Goal: Task Accomplishment & Management: Use online tool/utility

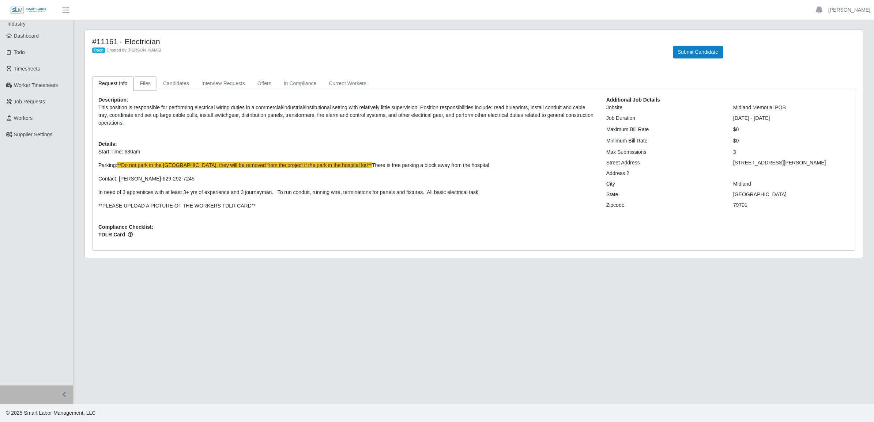
click at [152, 83] on link "Files" at bounding box center [144, 83] width 23 height 14
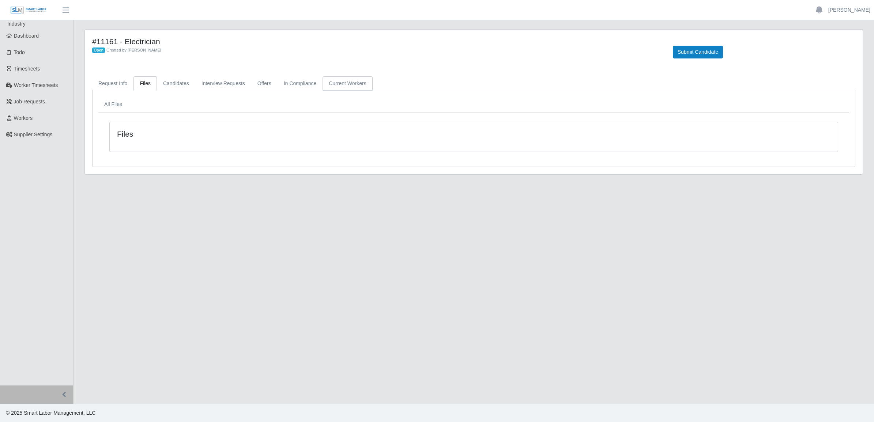
click at [342, 87] on link "Current Workers" at bounding box center [347, 83] width 50 height 14
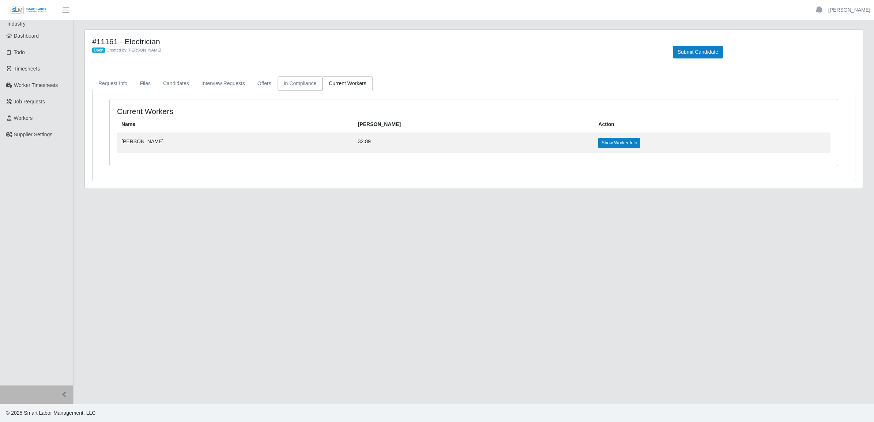
click at [308, 84] on link "In Compliance" at bounding box center [299, 83] width 45 height 14
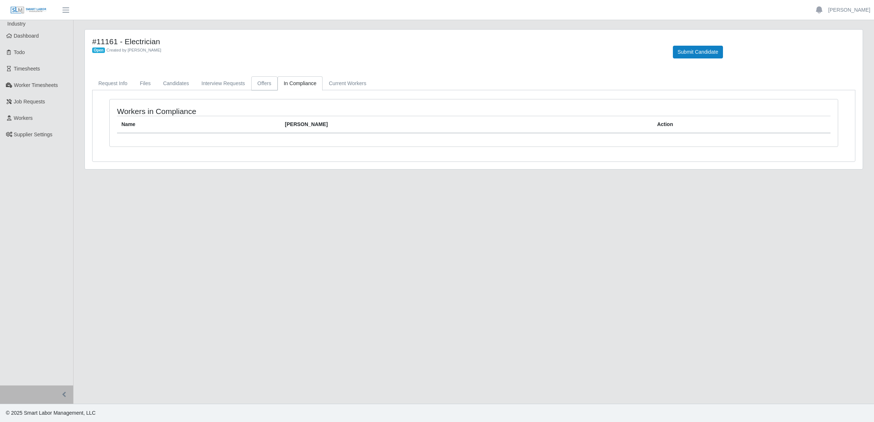
click at [265, 86] on link "Offers" at bounding box center [264, 83] width 26 height 14
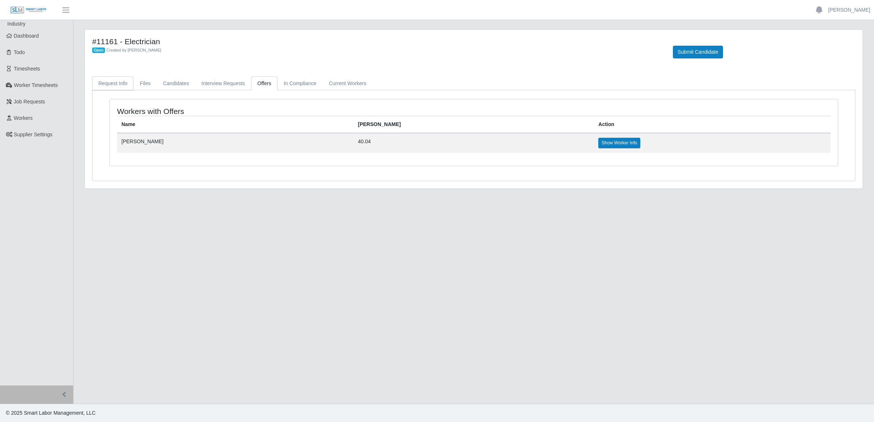
click at [114, 79] on link "Request Info" at bounding box center [112, 83] width 41 height 14
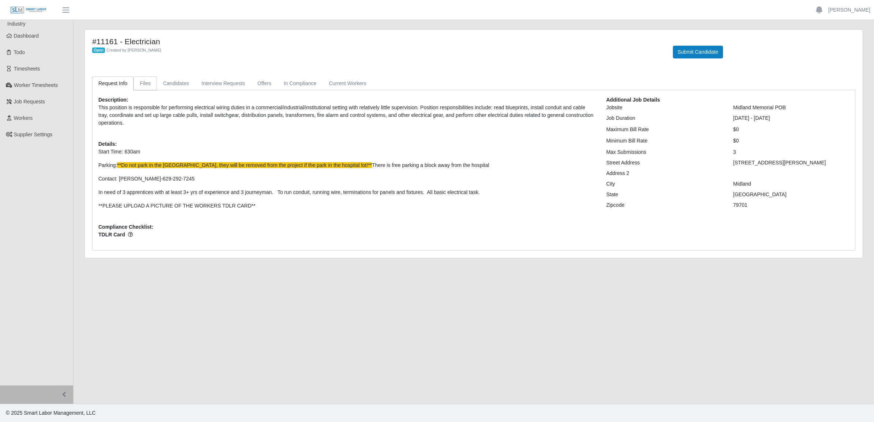
click at [154, 88] on link "Files" at bounding box center [144, 83] width 23 height 14
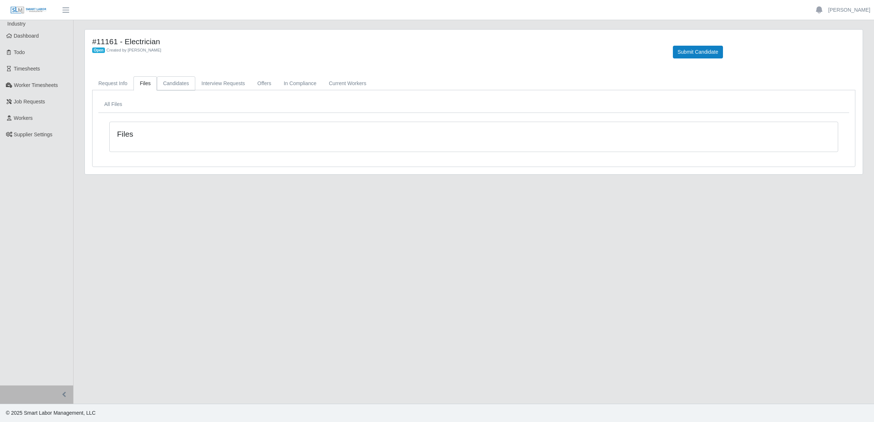
click at [173, 86] on link "Candidates" at bounding box center [176, 83] width 38 height 14
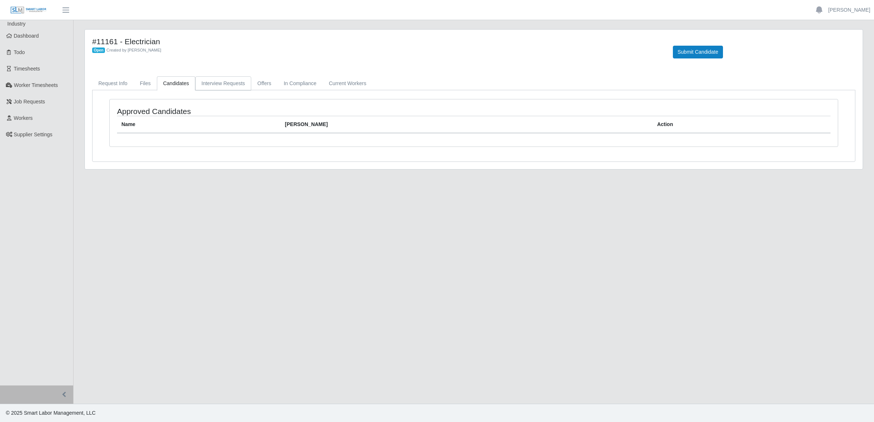
click at [209, 85] on link "Interview Requests" at bounding box center [223, 83] width 56 height 14
click at [273, 82] on link "Offers" at bounding box center [264, 83] width 26 height 14
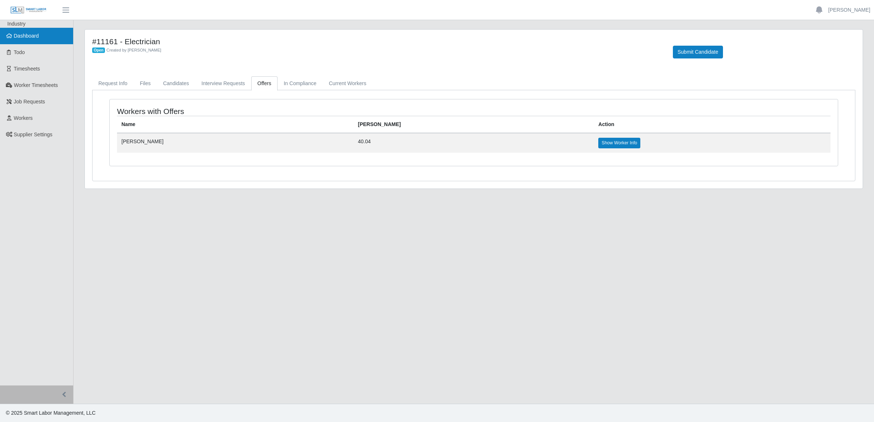
click at [45, 38] on link "Dashboard" at bounding box center [36, 36] width 73 height 16
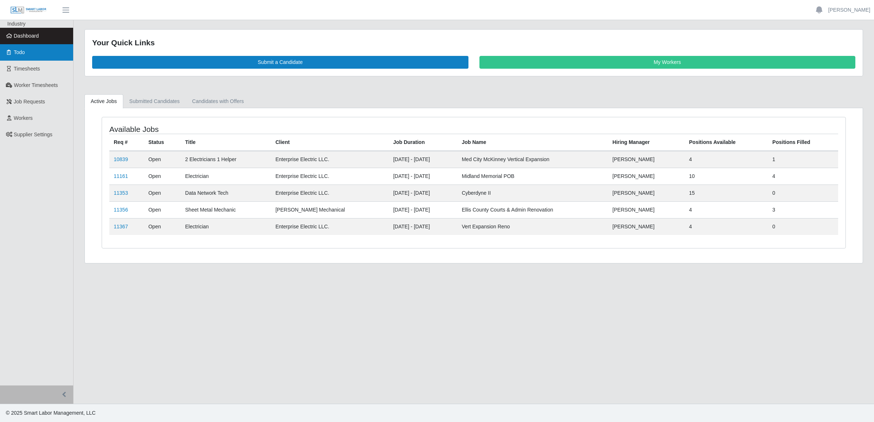
click at [33, 47] on link "Todo" at bounding box center [36, 52] width 73 height 16
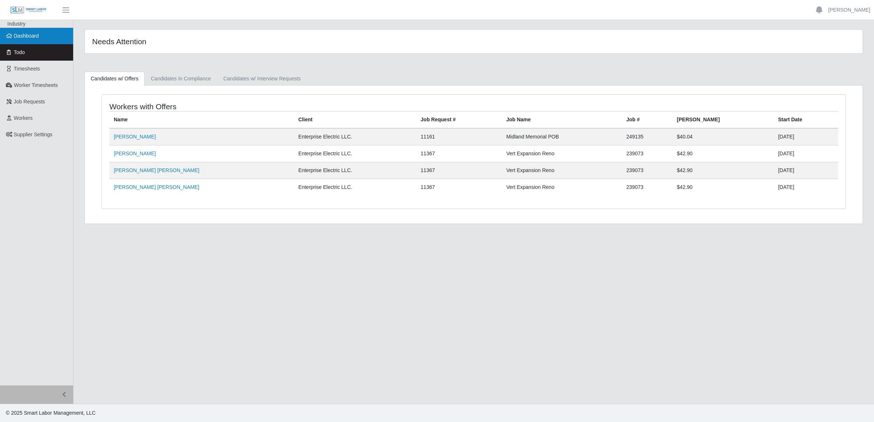
click at [31, 38] on span "Dashboard" at bounding box center [26, 36] width 25 height 6
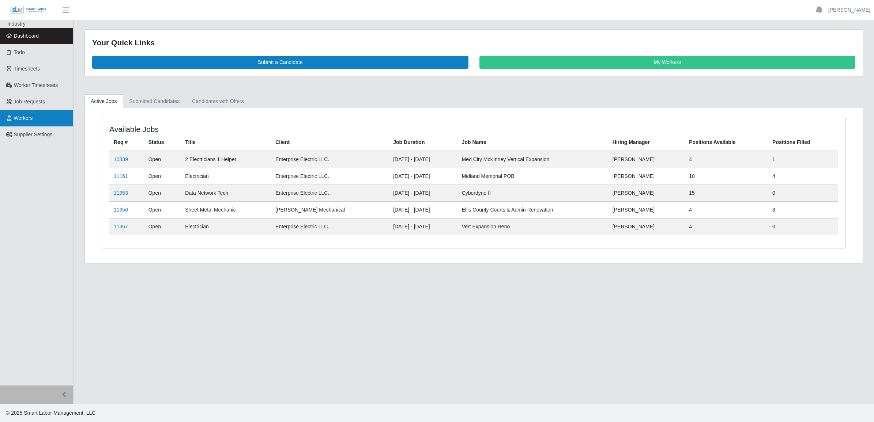
click at [33, 117] on link "Workers" at bounding box center [36, 118] width 73 height 16
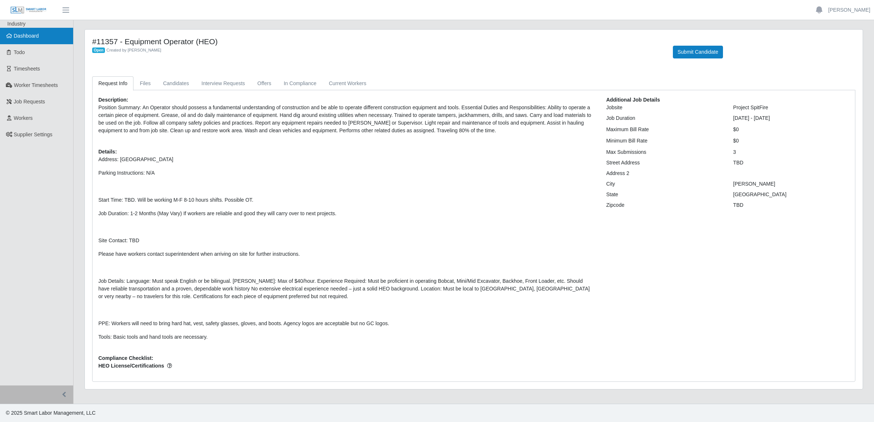
click at [37, 39] on link "Dashboard" at bounding box center [36, 36] width 73 height 16
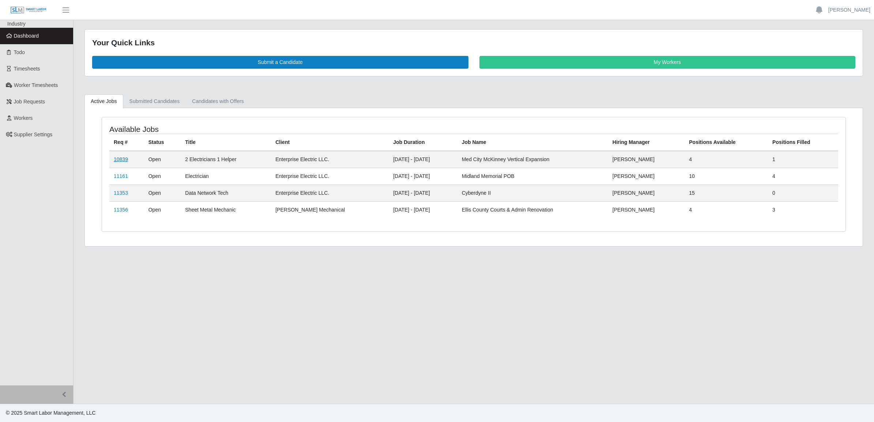
click at [116, 158] on link "10839" at bounding box center [121, 159] width 14 height 6
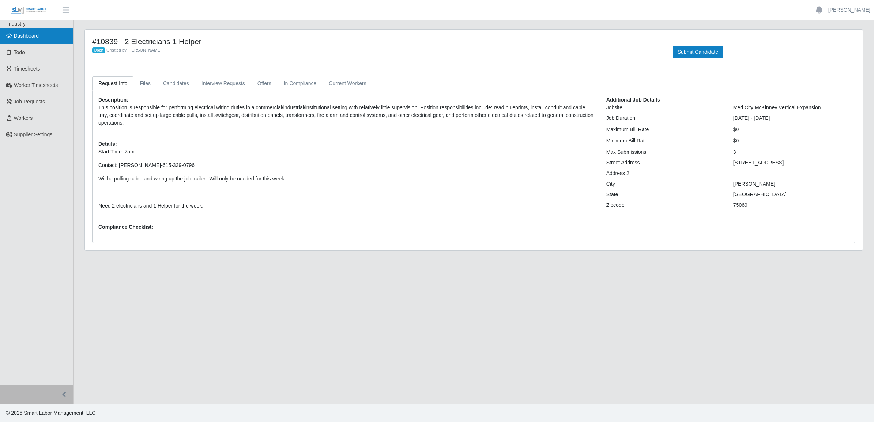
click at [37, 31] on link "Dashboard" at bounding box center [36, 36] width 73 height 16
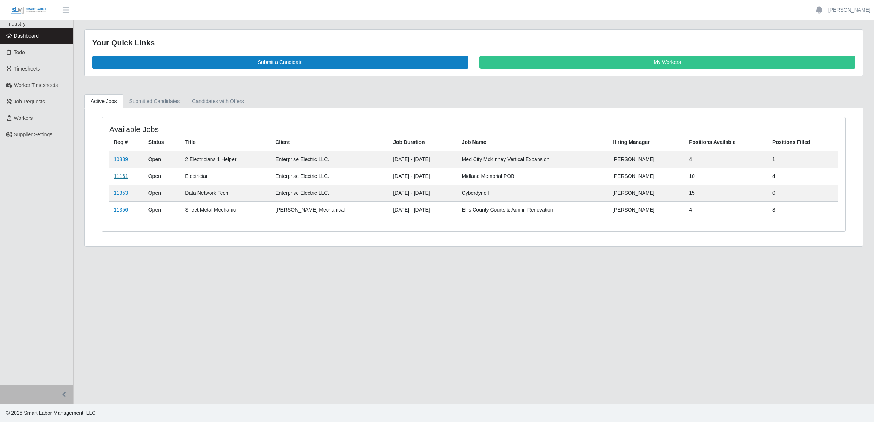
click at [118, 174] on link "11161" at bounding box center [121, 176] width 14 height 6
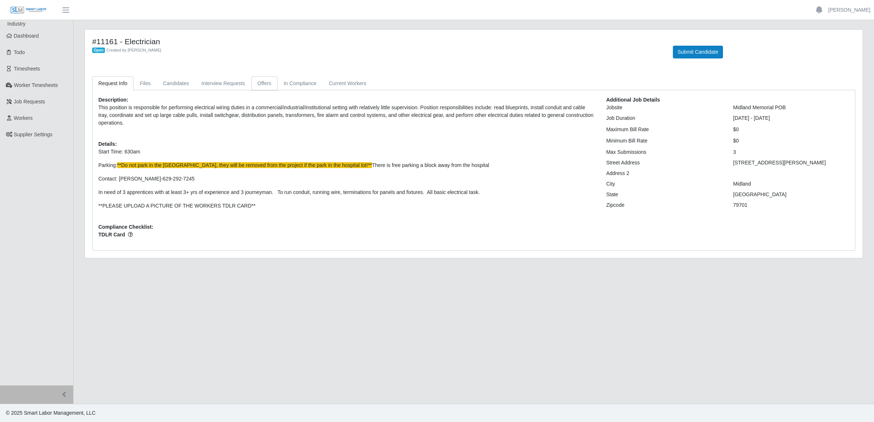
click at [268, 83] on link "Offers" at bounding box center [264, 83] width 26 height 14
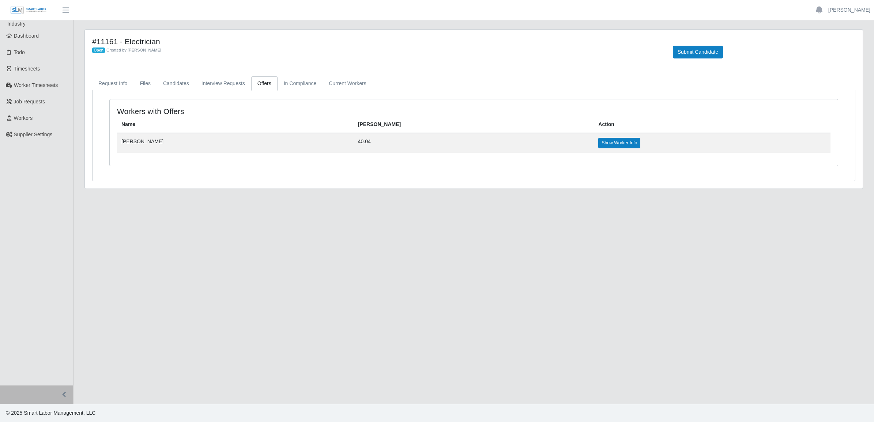
click at [127, 264] on main "#11161 - Electrician Open Created by Valentin Castillo Submit Candidate Request…" at bounding box center [473, 212] width 800 height 384
click at [21, 35] on span "Dashboard" at bounding box center [26, 36] width 25 height 6
